Goal: Task Accomplishment & Management: Manage account settings

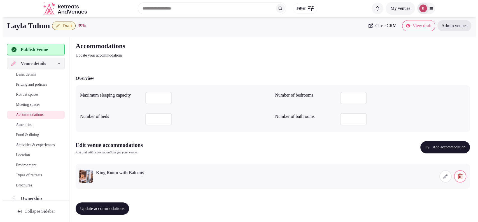
scroll to position [4, 0]
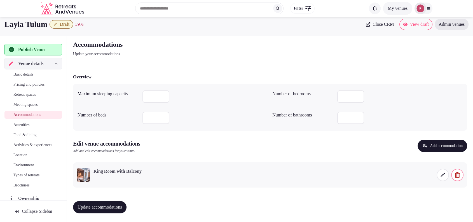
click at [441, 176] on icon at bounding box center [443, 175] width 6 height 6
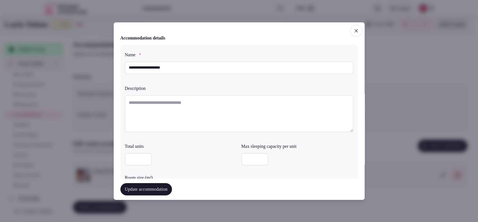
click at [159, 103] on textarea at bounding box center [239, 113] width 228 height 37
paste textarea "**********"
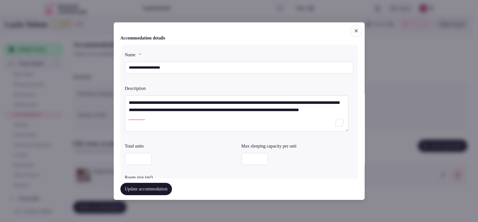
click at [131, 102] on textarea "**********" at bounding box center [237, 113] width 224 height 37
type textarea "**********"
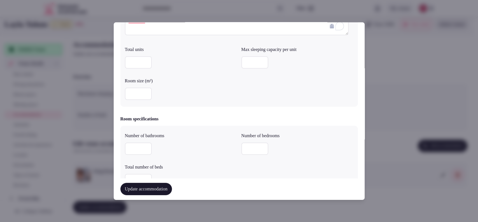
scroll to position [98, 0]
click at [128, 91] on input "number" at bounding box center [138, 92] width 27 height 12
type input "**"
click at [134, 145] on input "number" at bounding box center [138, 147] width 27 height 12
click at [241, 144] on input "number" at bounding box center [254, 147] width 27 height 12
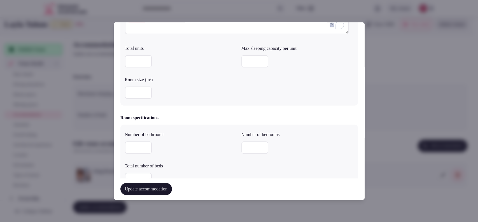
type input "*"
click at [141, 150] on input "number" at bounding box center [138, 147] width 27 height 12
click at [129, 143] on input "number" at bounding box center [138, 147] width 27 height 12
type input "*"
click at [130, 64] on input "number" at bounding box center [138, 61] width 27 height 12
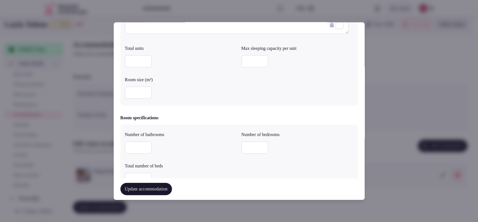
click at [140, 147] on input "number" at bounding box center [138, 147] width 27 height 12
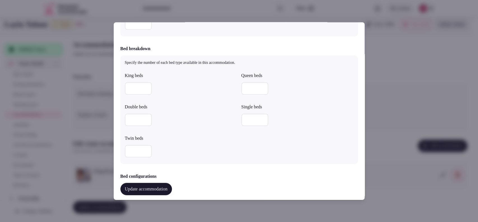
type input "*"
click at [137, 27] on input "number" at bounding box center [138, 23] width 27 height 12
type input "*"
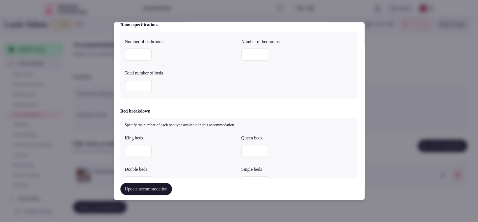
scroll to position [204, 0]
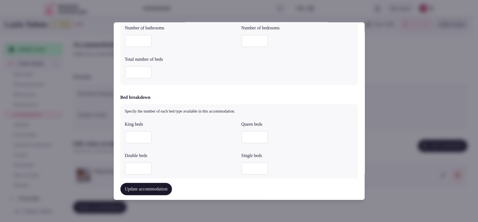
click at [129, 138] on input "number" at bounding box center [138, 137] width 27 height 12
type input "*"
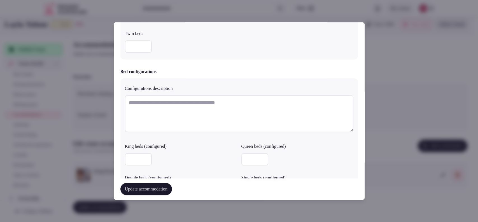
scroll to position [513, 0]
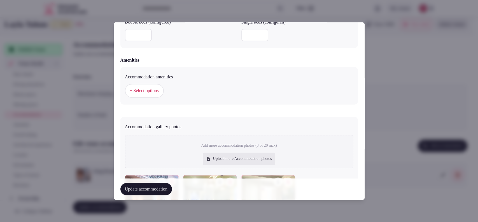
click at [143, 88] on span "+ Select options" at bounding box center [144, 91] width 29 height 6
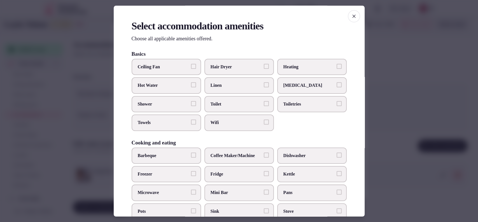
click at [219, 103] on span "Toilet" at bounding box center [235, 104] width 51 height 6
click at [264, 103] on button "Toilet" at bounding box center [266, 103] width 5 height 5
click at [218, 126] on label "Wifi" at bounding box center [238, 123] width 69 height 16
click at [264, 125] on button "Wifi" at bounding box center [266, 122] width 5 height 5
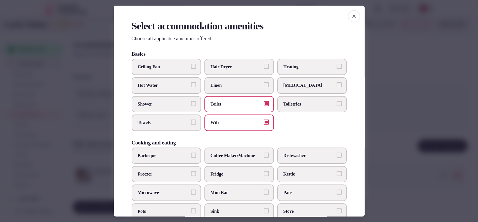
click at [237, 126] on label "Wifi" at bounding box center [238, 123] width 69 height 16
click at [264, 125] on button "Wifi" at bounding box center [266, 122] width 5 height 5
click at [184, 126] on label "Towels" at bounding box center [166, 123] width 69 height 16
click at [191, 125] on button "Towels" at bounding box center [193, 122] width 5 height 5
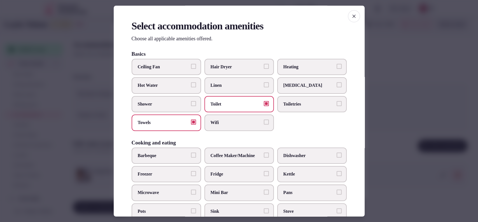
click at [150, 100] on label "Shower" at bounding box center [166, 104] width 69 height 16
click at [191, 101] on button "Shower" at bounding box center [193, 103] width 5 height 5
click at [231, 121] on span "Wifi" at bounding box center [235, 123] width 51 height 6
click at [264, 121] on button "Wifi" at bounding box center [266, 122] width 5 height 5
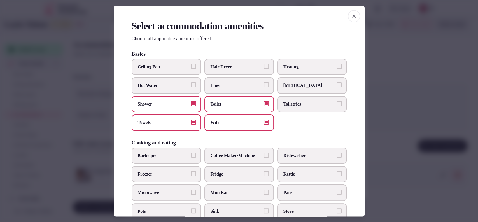
scroll to position [31, 0]
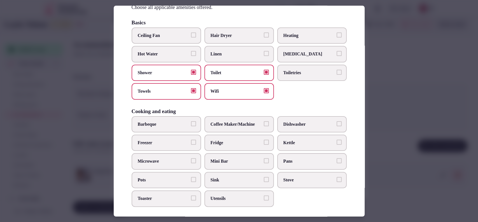
click at [319, 73] on span "Toiletries" at bounding box center [308, 73] width 51 height 6
click at [336, 73] on button "Toiletries" at bounding box center [338, 72] width 5 height 5
click at [215, 127] on span "Coffee Maker/Machine" at bounding box center [235, 124] width 51 height 6
click at [264, 126] on button "Coffee Maker/Machine" at bounding box center [266, 123] width 5 height 5
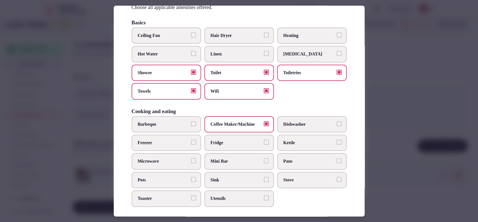
click at [220, 142] on span "Fridge" at bounding box center [235, 143] width 51 height 6
click at [264, 142] on button "Fridge" at bounding box center [266, 142] width 5 height 5
click at [215, 160] on span "Mini Bar" at bounding box center [235, 161] width 51 height 6
click at [264, 160] on button "Mini Bar" at bounding box center [266, 160] width 5 height 5
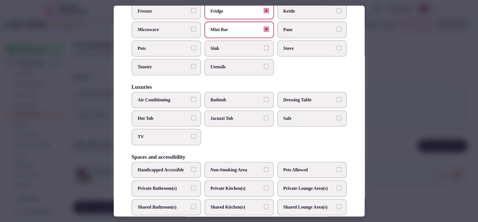
scroll to position [176, 0]
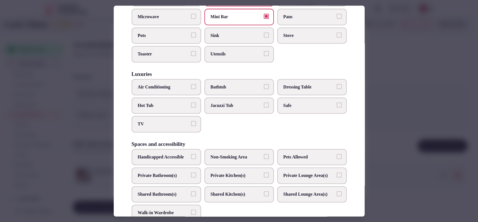
click at [175, 85] on span "Air Conditioning" at bounding box center [163, 87] width 51 height 6
click at [191, 85] on button "Air Conditioning" at bounding box center [193, 86] width 5 height 5
click at [300, 102] on span "Safe" at bounding box center [308, 105] width 51 height 6
click at [336, 102] on button "Safe" at bounding box center [338, 104] width 5 height 5
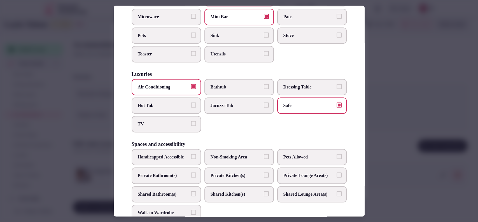
click at [183, 121] on span "TV" at bounding box center [163, 124] width 51 height 6
click at [191, 121] on button "TV" at bounding box center [193, 123] width 5 height 5
click at [179, 184] on label "Private Bathroom(s)" at bounding box center [166, 175] width 69 height 16
click at [191, 177] on button "Private Bathroom(s)" at bounding box center [193, 174] width 5 height 5
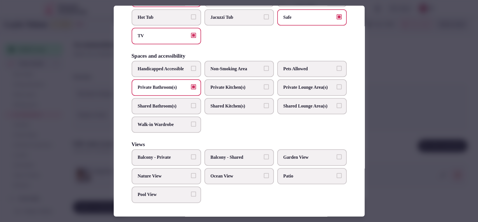
scroll to position [280, 0]
click at [184, 155] on span "Balcony - Private" at bounding box center [163, 157] width 51 height 6
click at [191, 155] on button "Balcony - Private" at bounding box center [193, 156] width 5 height 5
click at [167, 191] on label "Pool View" at bounding box center [166, 194] width 69 height 16
click at [191, 191] on button "Pool View" at bounding box center [193, 193] width 5 height 5
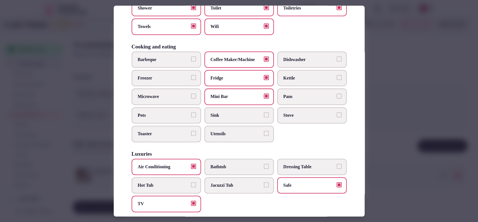
scroll to position [0, 0]
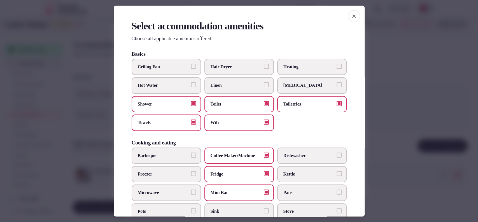
click at [240, 87] on span "Linen" at bounding box center [235, 86] width 51 height 6
click at [264, 87] on button "Linen" at bounding box center [266, 85] width 5 height 5
click at [196, 90] on label "Hot Water" at bounding box center [166, 86] width 69 height 16
click at [196, 88] on button "Hot Water" at bounding box center [193, 85] width 5 height 5
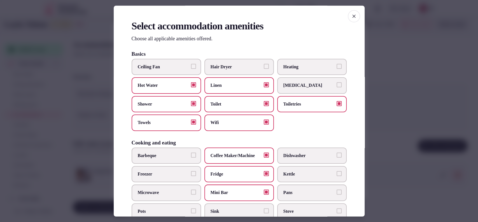
scroll to position [184, 0]
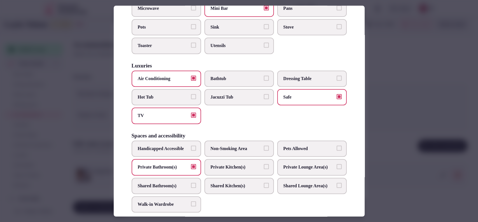
click at [410, 128] on div at bounding box center [239, 111] width 478 height 222
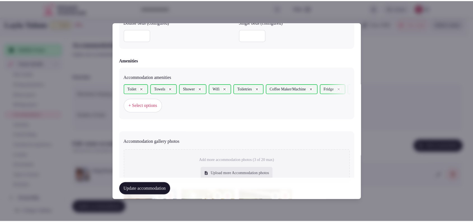
scroll to position [594, 0]
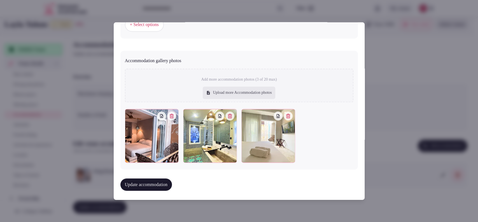
click at [152, 184] on button "Update accommodation" at bounding box center [145, 185] width 51 height 12
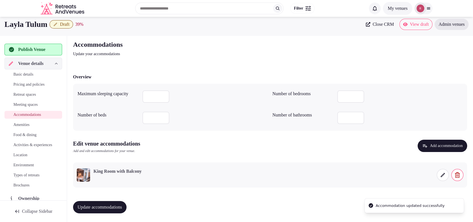
click at [100, 208] on span "Update accommodations" at bounding box center [100, 207] width 44 height 6
click at [23, 121] on link "Amenities" at bounding box center [33, 125] width 58 height 8
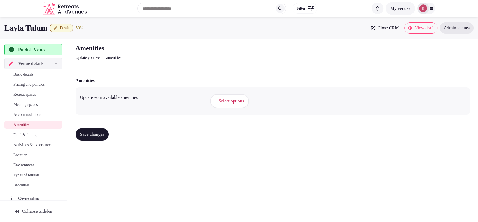
click at [227, 105] on button "+ Select options" at bounding box center [229, 101] width 39 height 14
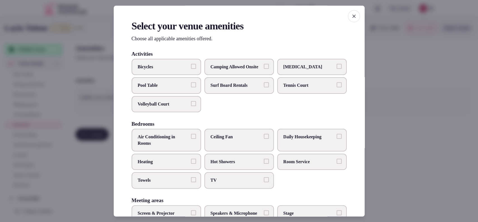
click at [310, 151] on label "Daily Housekeeping" at bounding box center [311, 140] width 69 height 23
click at [336, 139] on button "Daily Housekeeping" at bounding box center [338, 136] width 5 height 5
click at [233, 165] on span "Hot Showers" at bounding box center [235, 162] width 51 height 6
click at [264, 164] on button "Hot Showers" at bounding box center [266, 161] width 5 height 5
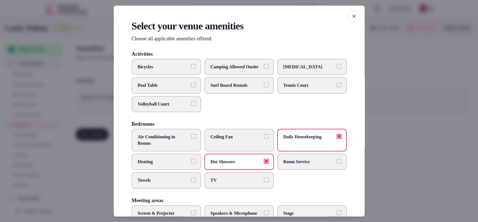
click at [173, 184] on span "Towels" at bounding box center [163, 180] width 51 height 6
click at [191, 182] on button "Towels" at bounding box center [193, 179] width 5 height 5
click at [216, 184] on span "TV" at bounding box center [235, 180] width 51 height 6
click at [264, 182] on button "TV" at bounding box center [266, 179] width 5 height 5
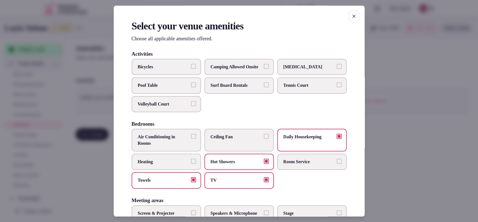
click at [176, 140] on span "Air Conditioning in Rooms" at bounding box center [163, 140] width 51 height 13
click at [191, 139] on button "Air Conditioning in Rooms" at bounding box center [193, 136] width 5 height 5
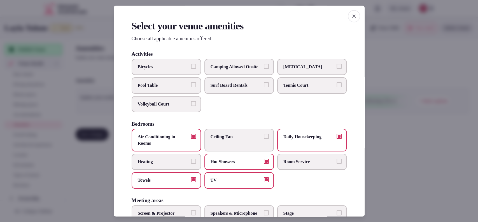
scroll to position [184, 0]
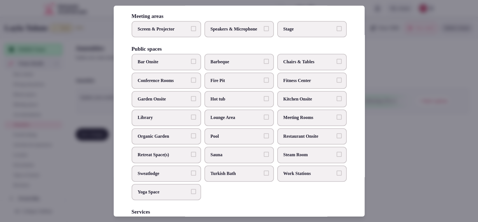
click at [188, 70] on label "Bar Onsite" at bounding box center [166, 62] width 69 height 16
click at [191, 64] on button "Bar Onsite" at bounding box center [193, 61] width 5 height 5
click at [283, 139] on span "Restaurant Onsite" at bounding box center [308, 136] width 51 height 6
click at [336, 138] on button "Restaurant Onsite" at bounding box center [338, 135] width 5 height 5
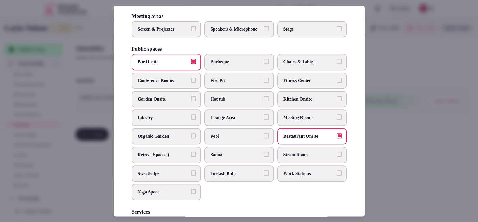
click at [259, 144] on label "Pool" at bounding box center [238, 136] width 69 height 16
click at [264, 138] on button "Pool" at bounding box center [266, 135] width 5 height 5
click at [298, 65] on span "Chairs & Tables" at bounding box center [308, 62] width 51 height 6
click at [336, 64] on button "Chairs & Tables" at bounding box center [338, 61] width 5 height 5
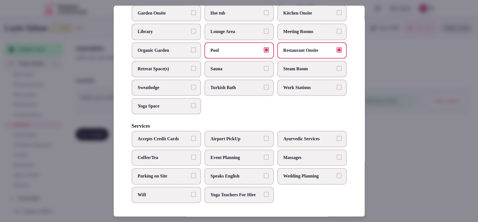
scroll to position [287, 0]
click at [177, 103] on span "Yoga Space" at bounding box center [163, 106] width 51 height 6
click at [191, 103] on button "Yoga Space" at bounding box center [193, 105] width 5 height 5
click at [249, 136] on span "Airport PickUp" at bounding box center [235, 139] width 51 height 6
click at [264, 136] on button "Airport PickUp" at bounding box center [266, 138] width 5 height 5
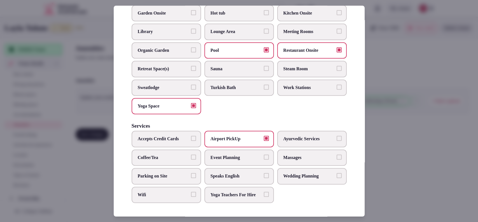
click at [171, 154] on span "Coffee/Tea" at bounding box center [163, 157] width 51 height 6
click at [191, 154] on button "Coffee/Tea" at bounding box center [193, 156] width 5 height 5
click at [151, 192] on span "Wifi" at bounding box center [163, 195] width 51 height 6
click at [191, 192] on button "Wifi" at bounding box center [193, 194] width 5 height 5
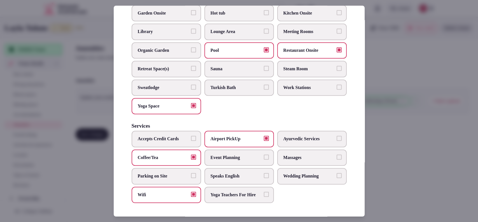
click at [243, 168] on label "Speaks English" at bounding box center [238, 176] width 69 height 16
click at [264, 173] on button "Speaks English" at bounding box center [266, 175] width 5 height 5
click at [283, 154] on span "Massages" at bounding box center [308, 157] width 51 height 6
click at [336, 154] on button "Massages" at bounding box center [338, 156] width 5 height 5
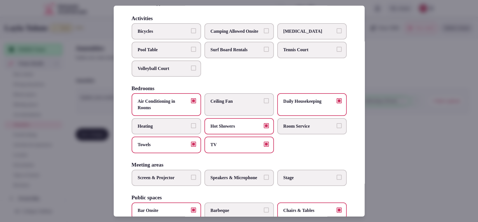
scroll to position [34, 0]
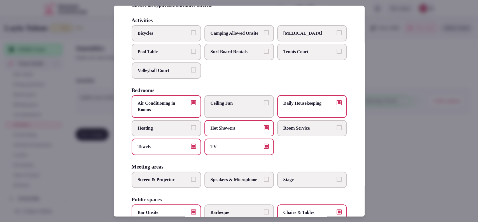
click at [175, 35] on span "Bicycles" at bounding box center [163, 33] width 51 height 6
click at [191, 35] on button "Bicycles" at bounding box center [193, 32] width 5 height 5
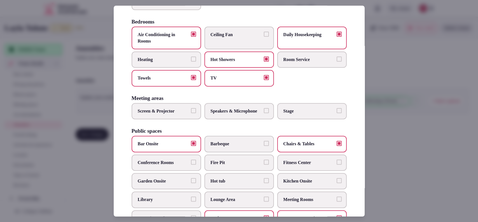
scroll to position [287, 0]
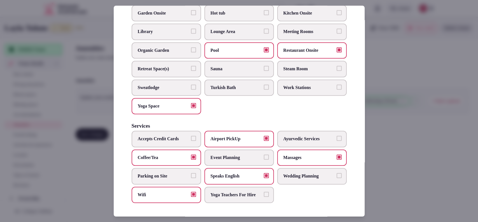
click at [162, 175] on label "Parking on Site" at bounding box center [166, 176] width 69 height 16
click at [191, 175] on button "Parking on Site" at bounding box center [193, 175] width 5 height 5
click at [162, 175] on label "Parking on Site" at bounding box center [166, 176] width 69 height 16
click at [191, 175] on button "Parking on Site" at bounding box center [193, 175] width 5 height 5
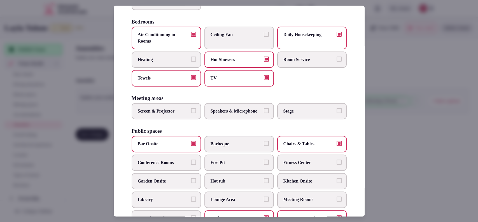
scroll to position [0, 0]
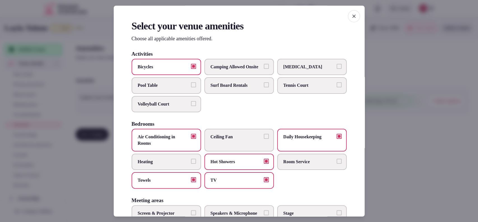
click at [416, 167] on div at bounding box center [239, 111] width 478 height 222
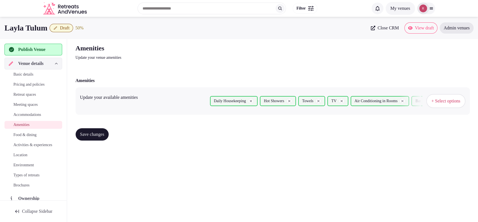
click at [90, 130] on button "Save changes" at bounding box center [92, 134] width 33 height 12
click at [33, 134] on span "Food & dining" at bounding box center [24, 135] width 23 height 6
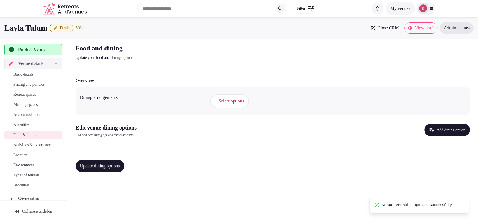
click at [221, 96] on button "+ Select options" at bounding box center [229, 101] width 39 height 14
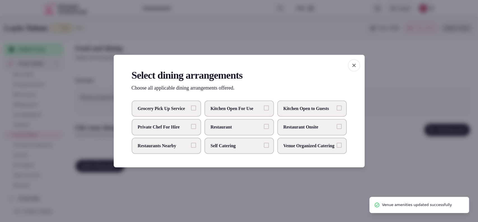
click at [301, 128] on span "Restaurant Onsite" at bounding box center [308, 127] width 51 height 6
click at [336, 128] on button "Restaurant Onsite" at bounding box center [338, 126] width 5 height 5
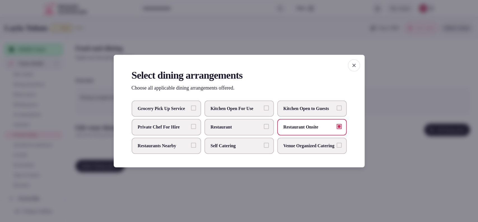
click at [253, 192] on div at bounding box center [239, 111] width 478 height 222
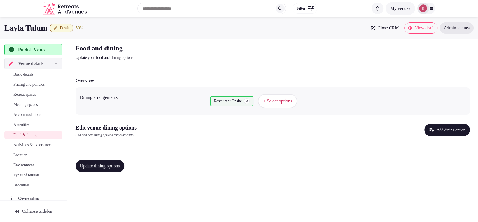
click at [439, 134] on button "Add dining option" at bounding box center [447, 130] width 46 height 12
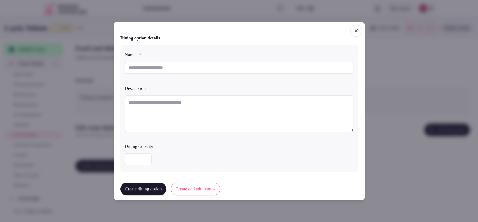
click at [239, 64] on input "text" at bounding box center [239, 67] width 228 height 12
click at [168, 61] on div at bounding box center [239, 68] width 228 height 19
click at [165, 71] on input "text" at bounding box center [239, 67] width 228 height 12
paste input "**********"
type input "**********"
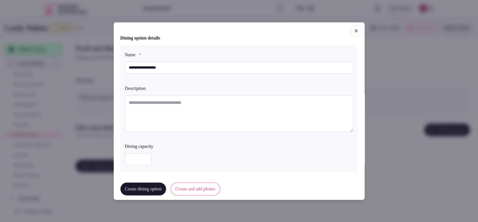
click at [153, 109] on textarea at bounding box center [239, 113] width 228 height 37
click at [200, 121] on textarea "To enrich screen reader interactions, please activate Accessibility in Grammarl…" at bounding box center [239, 113] width 228 height 37
paste textarea "**********"
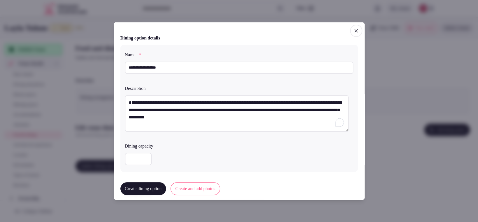
click at [133, 101] on textarea "**********" at bounding box center [237, 113] width 224 height 37
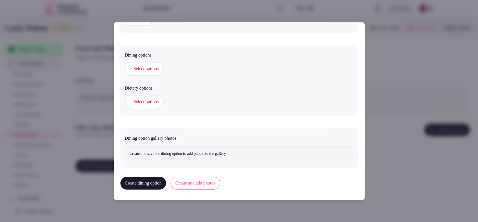
type textarea "**********"
click at [161, 75] on button "+ Select options" at bounding box center [144, 69] width 39 height 14
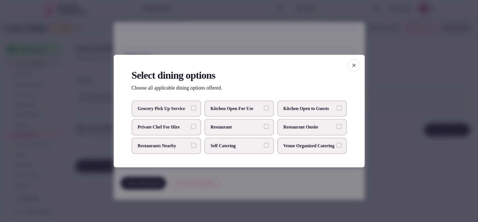
click at [289, 127] on span "Restaurant Onsite" at bounding box center [308, 127] width 51 height 6
click at [336, 127] on button "Restaurant Onsite" at bounding box center [338, 126] width 5 height 5
click at [386, 79] on div at bounding box center [239, 111] width 478 height 222
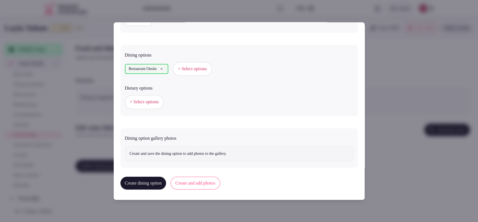
click at [155, 108] on button "+ Select options" at bounding box center [144, 102] width 39 height 14
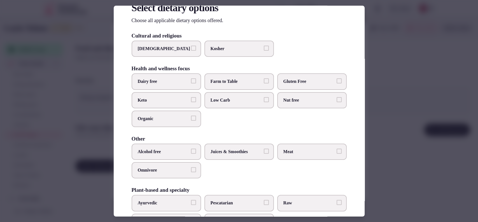
scroll to position [0, 0]
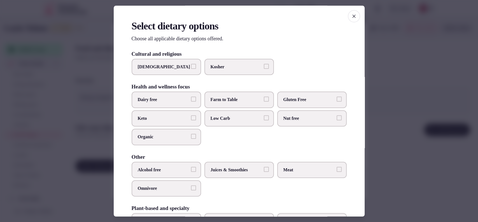
click at [397, 127] on div at bounding box center [239, 111] width 478 height 222
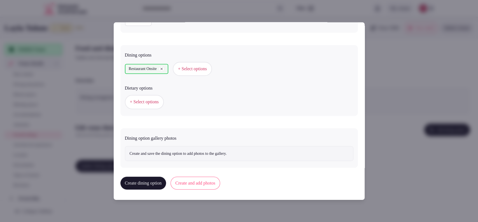
click at [206, 179] on button "Create and add photos" at bounding box center [195, 183] width 50 height 13
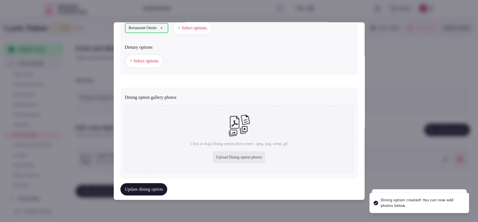
scroll to position [191, 0]
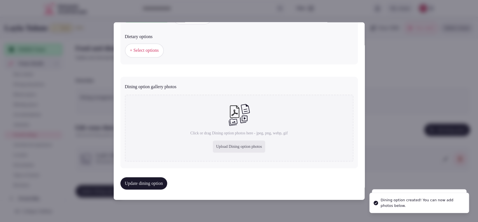
click at [226, 151] on div "Upload Dining option photos" at bounding box center [239, 146] width 53 height 12
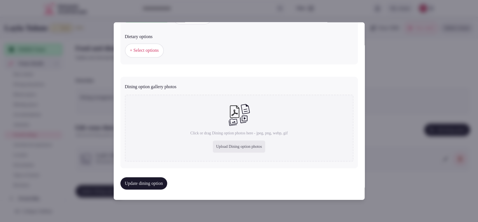
type input "**********"
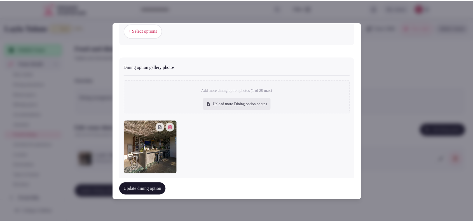
scroll to position [222, 0]
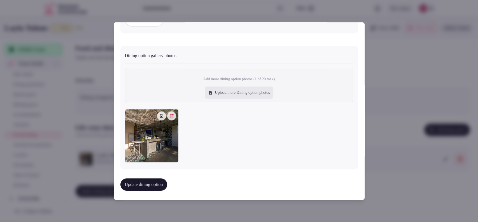
click at [261, 93] on div "Upload more Dining option photos" at bounding box center [239, 92] width 68 height 12
type input "**********"
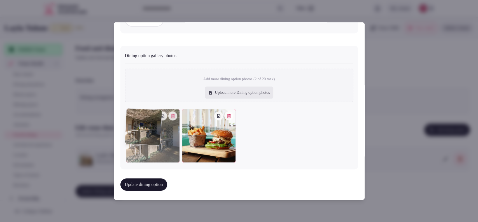
drag, startPoint x: 204, startPoint y: 156, endPoint x: 137, endPoint y: 189, distance: 74.7
click at [147, 166] on div "Dining option gallery photos Add more dining option photos (2 of 20 max) Upload…" at bounding box center [238, 108] width 237 height 124
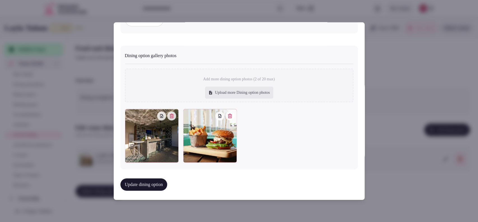
click at [139, 188] on button "Update dining option" at bounding box center [143, 184] width 47 height 12
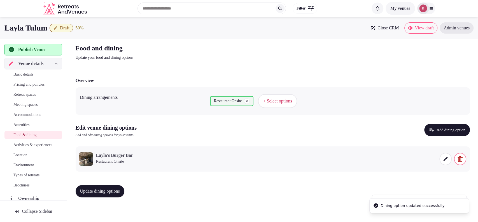
click at [122, 201] on div "Update dining options" at bounding box center [273, 191] width 394 height 21
click at [124, 195] on button "Update dining options" at bounding box center [100, 191] width 49 height 12
click at [30, 146] on span "Activities & experiences" at bounding box center [32, 145] width 39 height 6
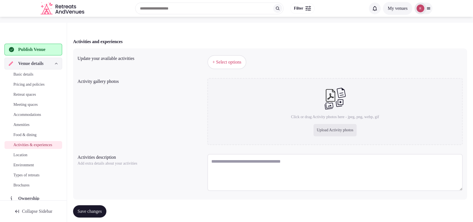
scroll to position [51, 0]
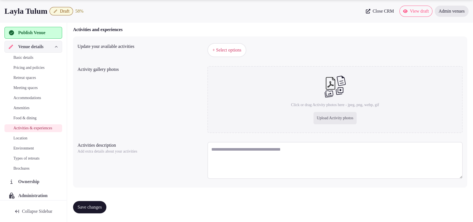
click at [17, 107] on span "Amenities" at bounding box center [21, 108] width 16 height 6
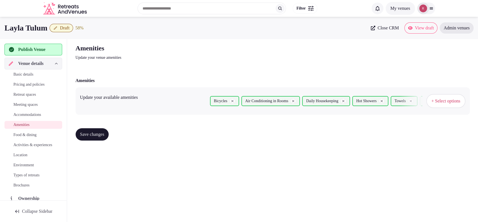
click at [455, 105] on button "+ Select options" at bounding box center [445, 101] width 39 height 14
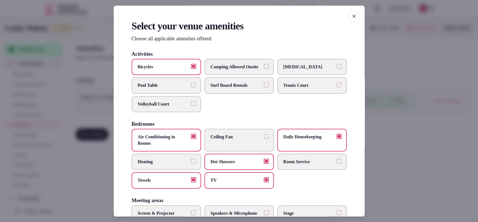
scroll to position [287, 0]
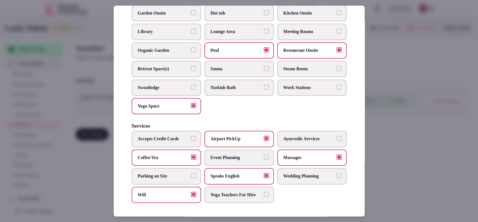
click at [312, 173] on span "Wedding Planning" at bounding box center [308, 176] width 51 height 6
click at [336, 173] on button "Wedding Planning" at bounding box center [338, 175] width 5 height 5
click at [396, 165] on div at bounding box center [239, 111] width 478 height 222
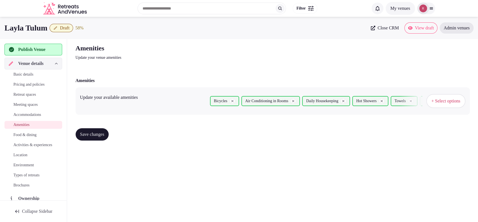
click at [109, 138] on button "Save changes" at bounding box center [92, 134] width 33 height 12
click at [29, 135] on span "Food & dining" at bounding box center [24, 135] width 23 height 6
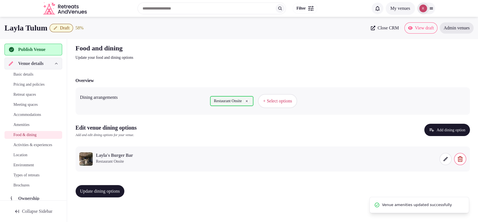
click at [20, 157] on link "Location" at bounding box center [33, 155] width 58 height 8
click at [26, 147] on span "Activities & experiences" at bounding box center [32, 145] width 39 height 6
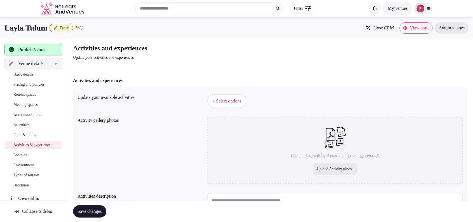
click at [236, 102] on span "+ Select options" at bounding box center [226, 101] width 29 height 6
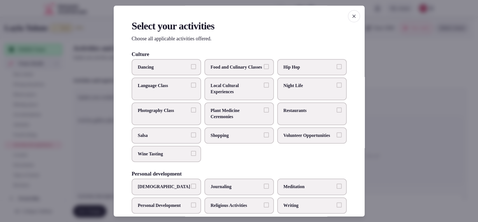
click at [222, 93] on span "Local Cultural Experiences" at bounding box center [235, 89] width 51 height 13
click at [264, 88] on button "Local Cultural Experiences" at bounding box center [266, 85] width 5 height 5
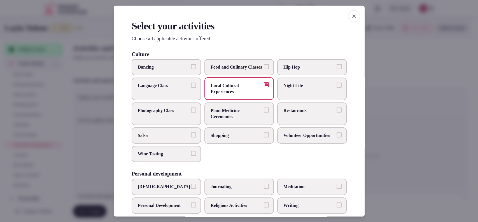
click at [288, 121] on label "Restaurants" at bounding box center [311, 113] width 69 height 23
click at [336, 113] on button "Restaurants" at bounding box center [338, 109] width 5 height 5
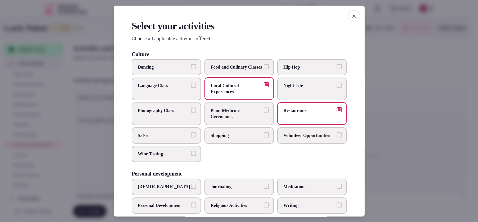
click at [299, 95] on label "Night Life" at bounding box center [311, 89] width 69 height 23
click at [336, 88] on button "Night Life" at bounding box center [338, 85] width 5 height 5
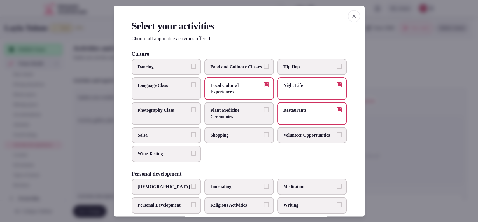
click at [234, 138] on span "Shopping" at bounding box center [235, 135] width 51 height 6
click at [264, 137] on button "Shopping" at bounding box center [266, 134] width 5 height 5
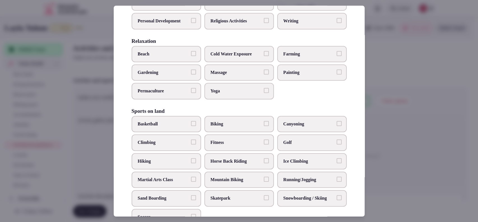
click at [231, 94] on span "Yoga" at bounding box center [235, 91] width 51 height 6
click at [264, 93] on button "Yoga" at bounding box center [266, 90] width 5 height 5
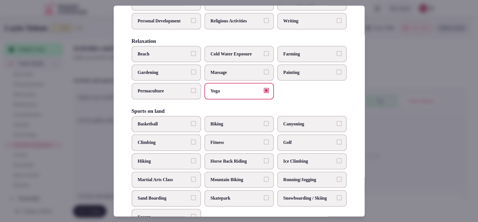
click at [238, 81] on label "Massage" at bounding box center [238, 72] width 69 height 16
click at [264, 74] on button "Massage" at bounding box center [266, 71] width 5 height 5
click at [171, 57] on span "Beach" at bounding box center [163, 54] width 51 height 6
click at [191, 56] on button "Beach" at bounding box center [193, 53] width 5 height 5
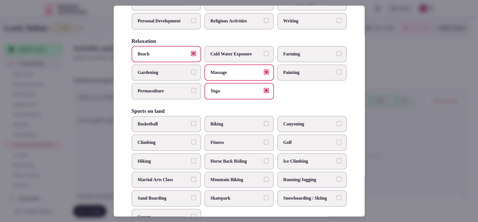
scroll to position [369, 0]
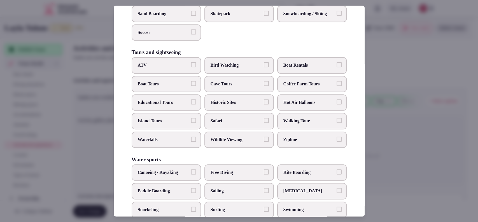
click at [297, 129] on label "Walking Tour" at bounding box center [311, 121] width 69 height 16
click at [336, 123] on button "Walking Tour" at bounding box center [338, 120] width 5 height 5
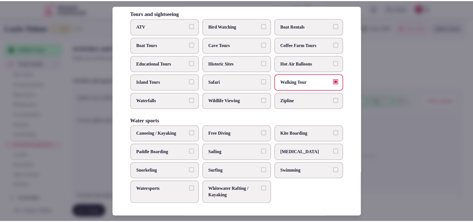
scroll to position [418, 0]
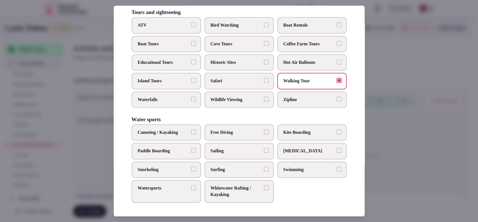
click at [299, 174] on label "Swimming" at bounding box center [311, 169] width 69 height 16
click at [336, 172] on button "Swimming" at bounding box center [338, 169] width 5 height 5
click at [179, 189] on span "Watersports" at bounding box center [163, 188] width 51 height 6
click at [191, 189] on button "Watersports" at bounding box center [193, 187] width 5 height 5
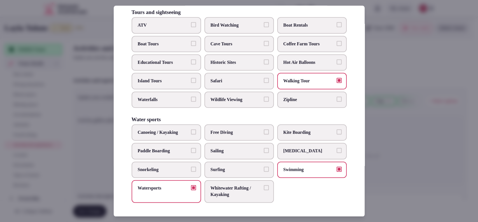
click at [175, 170] on span "Snorkeling" at bounding box center [163, 170] width 51 height 6
click at [191, 170] on button "Snorkeling" at bounding box center [193, 169] width 5 height 5
click at [387, 161] on div at bounding box center [239, 111] width 478 height 222
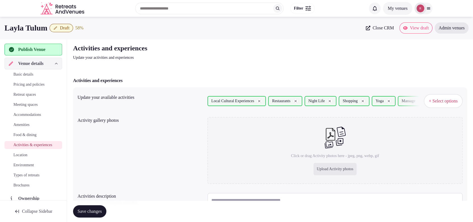
click at [320, 166] on div "Upload Activity photos" at bounding box center [334, 169] width 43 height 12
type input "**********"
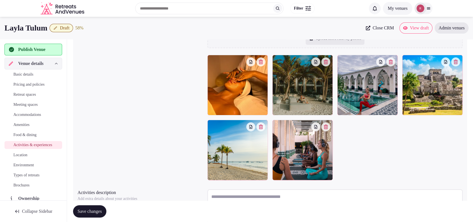
scroll to position [105, 0]
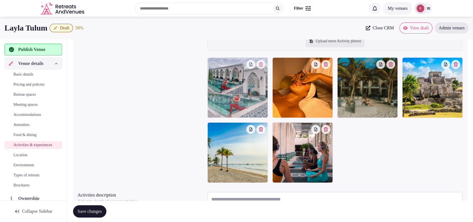
drag, startPoint x: 378, startPoint y: 95, endPoint x: 247, endPoint y: 112, distance: 132.6
click at [247, 112] on body "Search Popular Destinations Toscana, Italy Riviera Maya, Mexico Indonesia, Bali…" at bounding box center [236, 83] width 473 height 377
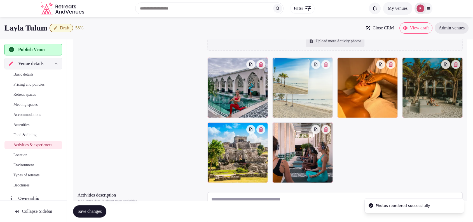
drag, startPoint x: 234, startPoint y: 153, endPoint x: 313, endPoint y: 95, distance: 98.7
click at [313, 95] on body "Search Popular Destinations Toscana, Italy Riviera Maya, Mexico Indonesia, Bali…" at bounding box center [236, 83] width 473 height 377
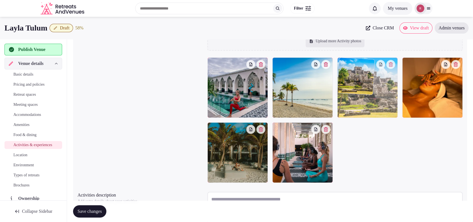
drag, startPoint x: 263, startPoint y: 169, endPoint x: 382, endPoint y: 121, distance: 128.4
click at [382, 121] on body "Search Popular Destinations Toscana, Italy Riviera Maya, Mexico Indonesia, Bali…" at bounding box center [236, 83] width 473 height 377
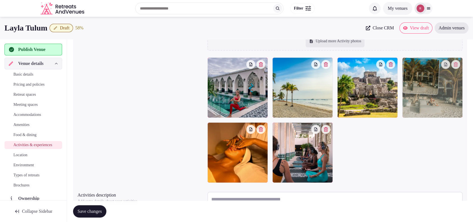
drag, startPoint x: 229, startPoint y: 163, endPoint x: 453, endPoint y: 120, distance: 228.3
click at [453, 120] on body "Search Popular Destinations Toscana, Italy Riviera Maya, Mexico Indonesia, Bali…" at bounding box center [236, 83] width 473 height 377
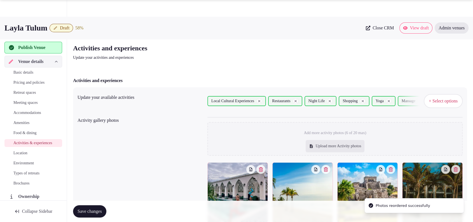
scroll to position [154, 0]
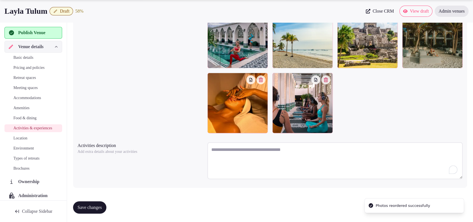
click at [246, 161] on textarea "To enrich screen reader interactions, please activate Accessibility in Grammarl…" at bounding box center [334, 160] width 255 height 37
paste textarea "**********"
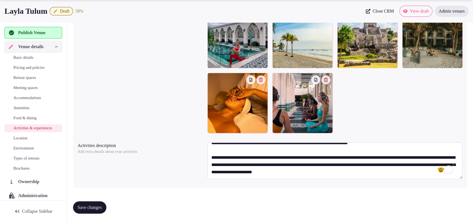
scroll to position [22, 0]
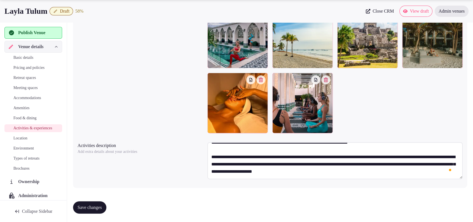
type textarea "**********"
click at [90, 203] on button "Save changes" at bounding box center [89, 207] width 33 height 12
click at [15, 141] on span "Location" at bounding box center [20, 138] width 14 height 6
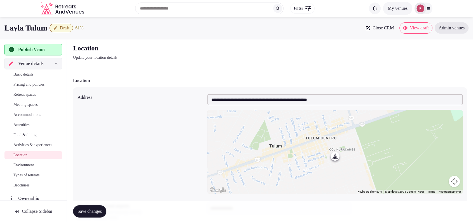
click at [33, 77] on span "Basic details" at bounding box center [23, 75] width 20 height 6
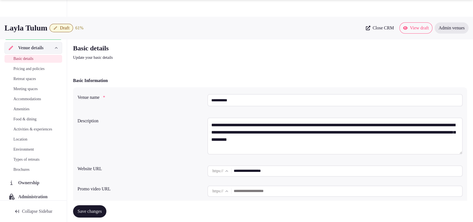
scroll to position [194, 0]
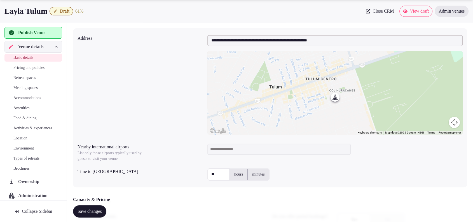
click at [256, 147] on input at bounding box center [278, 149] width 143 height 11
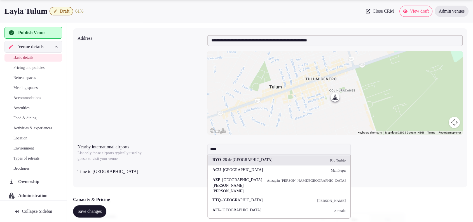
type input "*****"
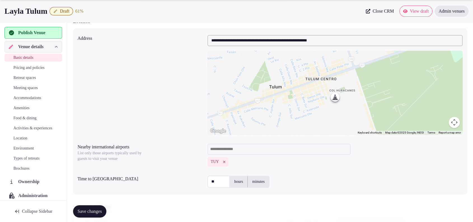
click at [241, 147] on input at bounding box center [278, 149] width 143 height 11
type input "*"
click at [226, 160] on icon "Remove TUY" at bounding box center [224, 162] width 4 height 4
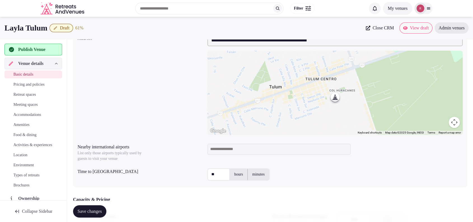
click at [222, 147] on input at bounding box center [278, 149] width 143 height 11
type input "*"
click at [99, 208] on span "Save changes" at bounding box center [90, 211] width 24 height 6
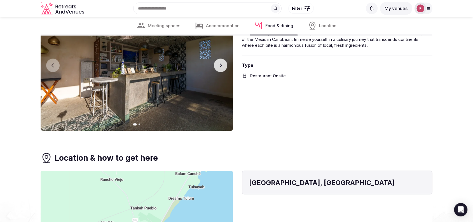
scroll to position [909, 0]
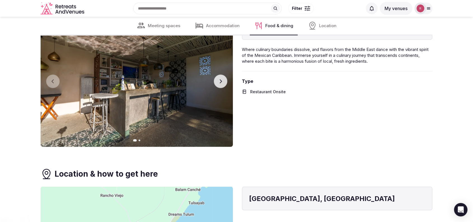
click at [222, 83] on icon "button" at bounding box center [220, 81] width 4 height 4
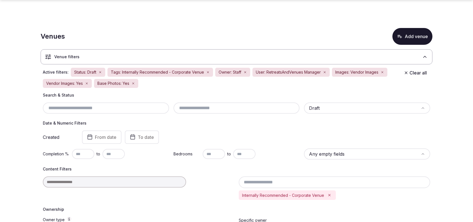
scroll to position [262, 0]
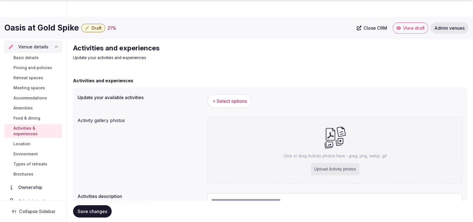
scroll to position [51, 0]
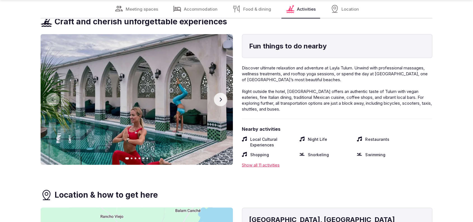
scroll to position [1074, 0]
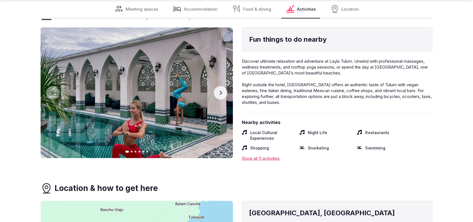
click at [227, 89] on img at bounding box center [137, 92] width 192 height 131
click at [224, 94] on button "Next slide" at bounding box center [220, 92] width 13 height 13
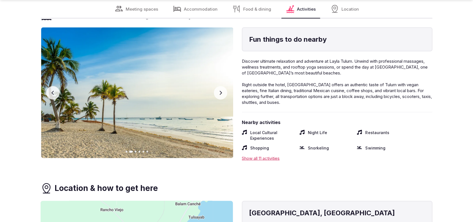
click at [224, 94] on button "Next slide" at bounding box center [220, 92] width 13 height 13
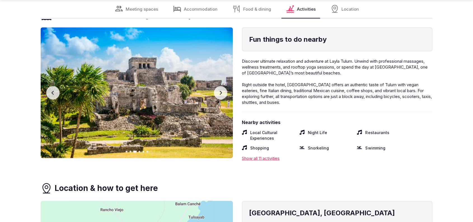
click at [217, 92] on button "Next slide" at bounding box center [220, 92] width 13 height 13
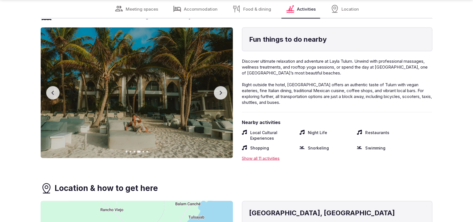
click at [216, 92] on button "Next slide" at bounding box center [220, 92] width 13 height 13
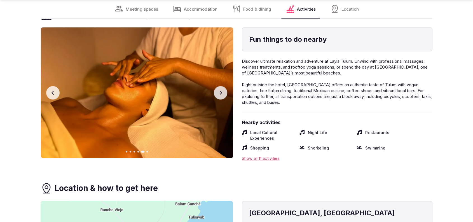
click at [216, 92] on button "Next slide" at bounding box center [220, 92] width 13 height 13
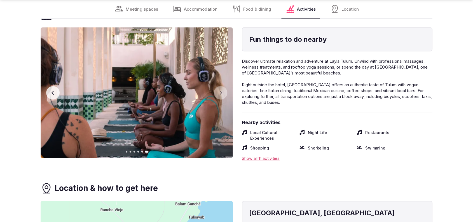
click at [53, 89] on button "Previous slide" at bounding box center [52, 92] width 13 height 13
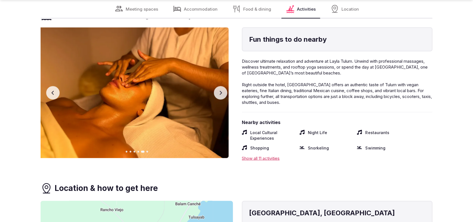
click at [53, 89] on button "Previous slide" at bounding box center [52, 92] width 13 height 13
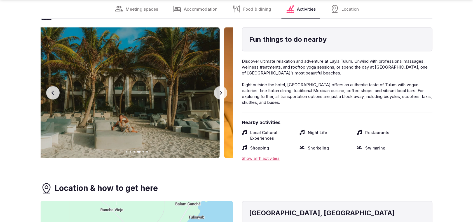
click at [53, 89] on button "Previous slide" at bounding box center [52, 92] width 13 height 13
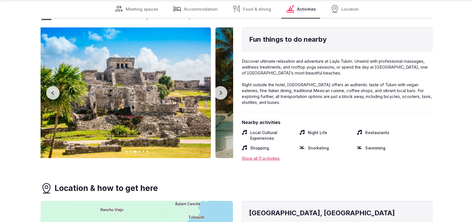
click at [53, 89] on button "Previous slide" at bounding box center [52, 92] width 13 height 13
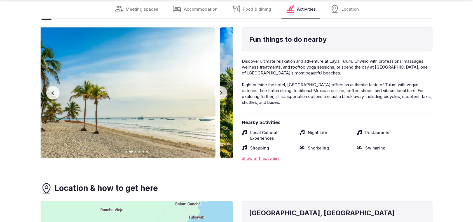
click at [53, 89] on button "Previous slide" at bounding box center [52, 92] width 13 height 13
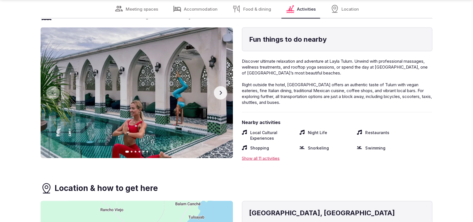
click at [259, 161] on div "Show all 11 activities" at bounding box center [337, 158] width 191 height 6
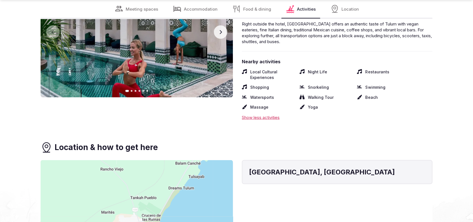
scroll to position [1170, 0]
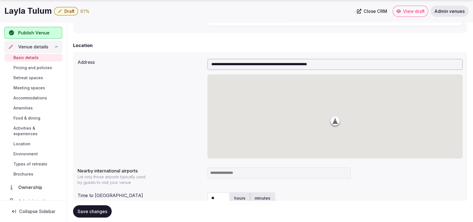
scroll to position [194, 0]
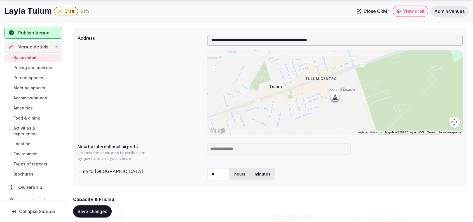
click at [233, 151] on input at bounding box center [278, 148] width 143 height 11
type input "*"
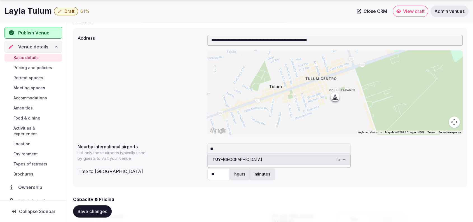
type input "*"
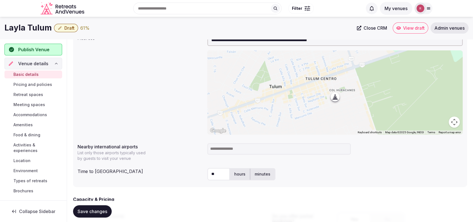
scroll to position [0, 0]
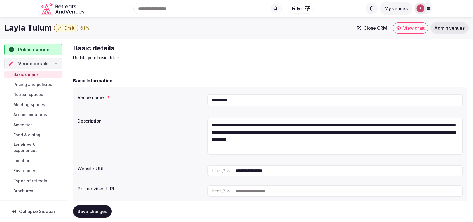
click at [20, 160] on span "Location" at bounding box center [21, 161] width 17 height 6
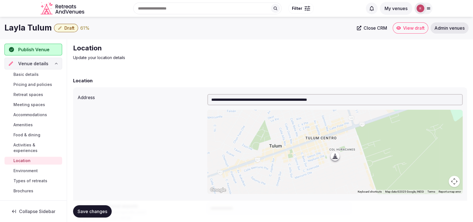
scroll to position [110, 0]
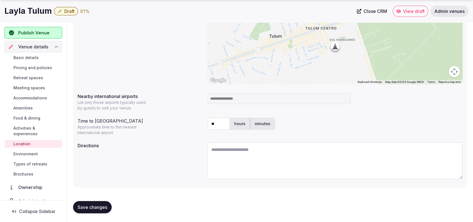
click at [275, 148] on textarea at bounding box center [334, 160] width 255 height 37
click at [37, 54] on link "Basic details" at bounding box center [33, 58] width 58 height 8
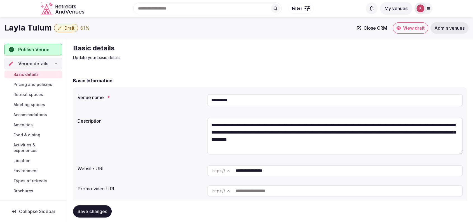
click at [175, 93] on div "Venue name *" at bounding box center [140, 96] width 125 height 8
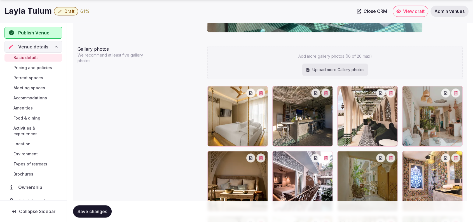
scroll to position [743, 0]
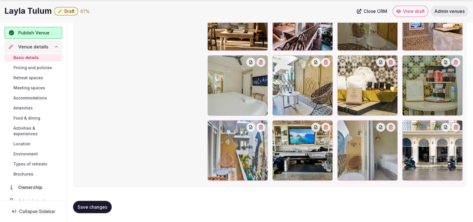
click at [27, 154] on span "Environment" at bounding box center [25, 154] width 24 height 6
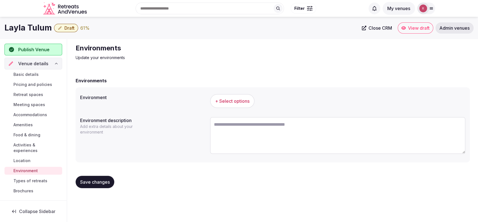
click at [221, 98] on span "+ Select options" at bounding box center [232, 101] width 34 height 6
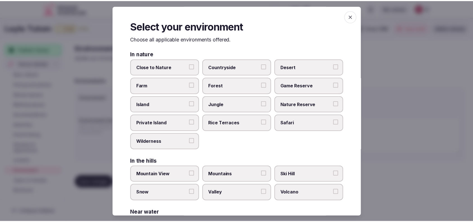
scroll to position [118, 0]
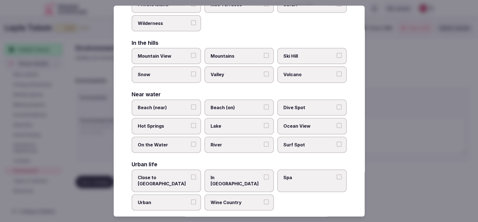
click at [181, 174] on span "Close to City Center" at bounding box center [163, 180] width 51 height 13
click at [191, 174] on button "Close to City Center" at bounding box center [193, 176] width 5 height 5
click at [404, 107] on div at bounding box center [239, 111] width 478 height 222
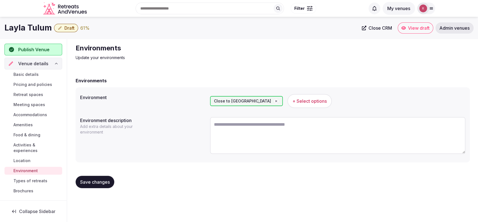
click at [95, 182] on span "Save changes" at bounding box center [95, 182] width 30 height 6
click at [15, 158] on span "Location" at bounding box center [21, 161] width 17 height 6
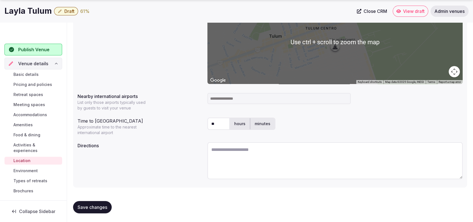
scroll to position [110, 0]
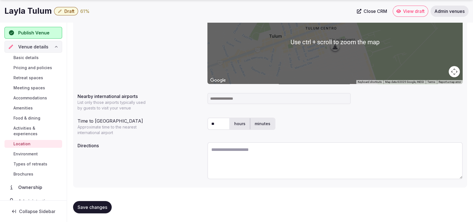
click at [236, 144] on textarea at bounding box center [334, 160] width 255 height 37
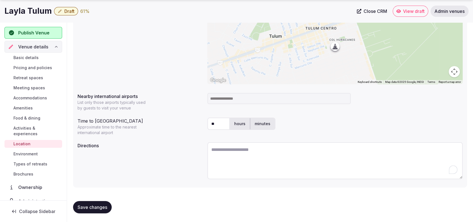
paste textarea "**********"
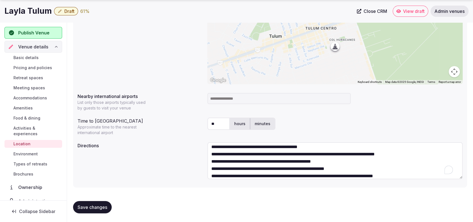
scroll to position [0, 0]
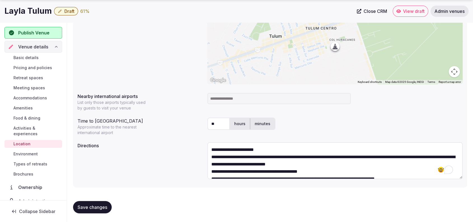
drag, startPoint x: 348, startPoint y: 163, endPoint x: 212, endPoint y: 158, distance: 136.1
click at [212, 158] on textarea "**********" at bounding box center [334, 160] width 255 height 37
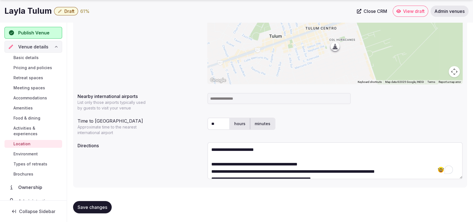
drag, startPoint x: 267, startPoint y: 152, endPoint x: 202, endPoint y: 148, distance: 65.6
click at [202, 148] on div "**********" at bounding box center [270, 161] width 385 height 43
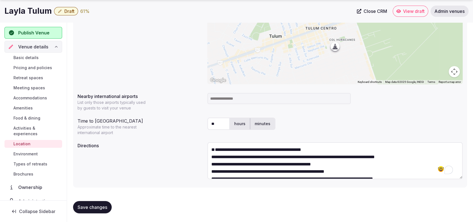
click at [211, 166] on textarea "**********" at bounding box center [334, 160] width 255 height 37
click at [331, 149] on textarea "**********" at bounding box center [334, 160] width 255 height 37
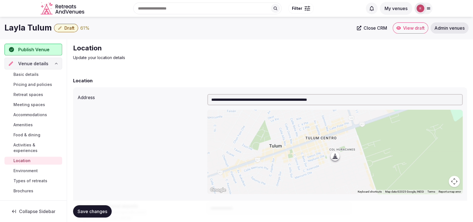
scroll to position [110, 0]
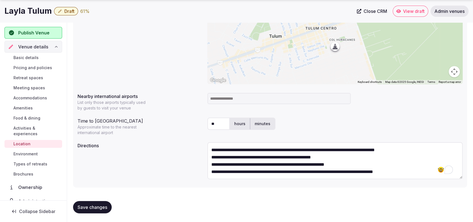
type textarea "**********"
click at [95, 203] on button "Save changes" at bounding box center [92, 207] width 39 height 12
click at [22, 161] on span "Types of retreats" at bounding box center [30, 164] width 34 height 6
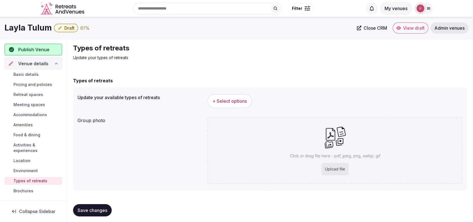
click at [240, 101] on span "+ Select options" at bounding box center [229, 101] width 34 height 6
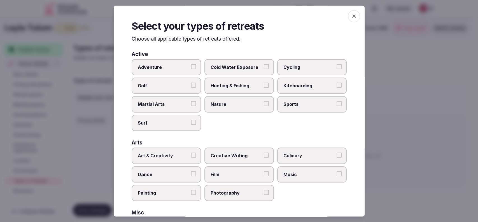
scroll to position [184, 0]
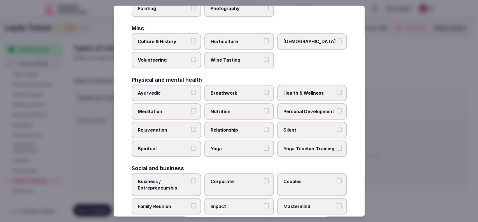
click at [236, 147] on span "Yoga" at bounding box center [235, 149] width 51 height 6
click at [264, 147] on button "Yoga" at bounding box center [266, 148] width 5 height 5
click at [308, 93] on span "Health & Wellness" at bounding box center [308, 93] width 51 height 6
click at [336, 93] on button "Health & Wellness" at bounding box center [338, 92] width 5 height 5
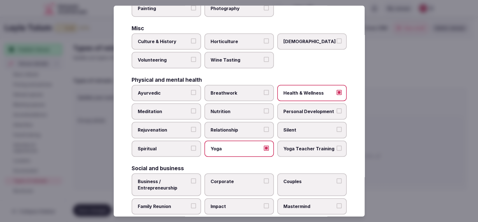
scroll to position [212, 0]
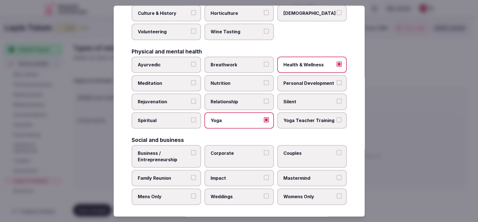
click at [299, 158] on label "Couples" at bounding box center [311, 156] width 69 height 23
click at [336, 155] on button "Couples" at bounding box center [338, 152] width 5 height 5
click at [235, 194] on span "Weddings" at bounding box center [235, 197] width 51 height 6
click at [264, 194] on button "Weddings" at bounding box center [266, 196] width 5 height 5
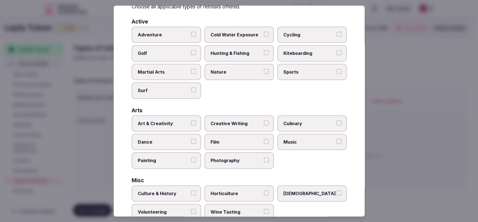
scroll to position [4, 0]
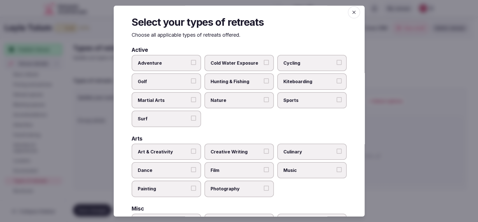
click at [246, 64] on span "Cold Water Exposure" at bounding box center [235, 63] width 51 height 6
click at [264, 64] on button "Cold Water Exposure" at bounding box center [266, 62] width 5 height 5
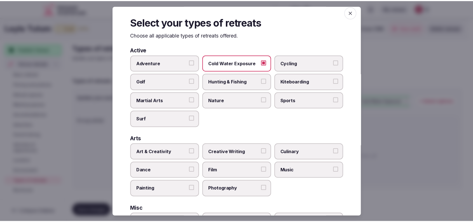
scroll to position [212, 0]
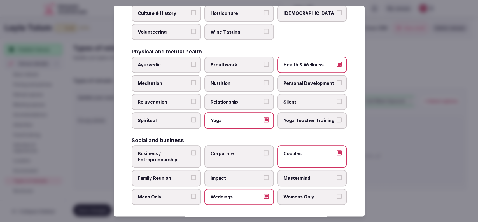
click at [420, 142] on div at bounding box center [239, 111] width 478 height 222
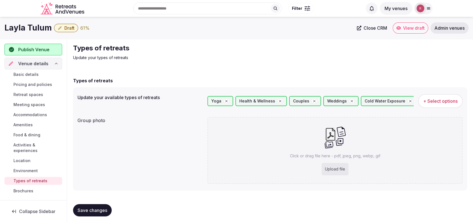
click at [105, 208] on span "Save changes" at bounding box center [93, 210] width 30 height 6
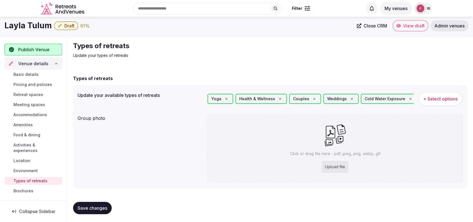
scroll to position [0, 0]
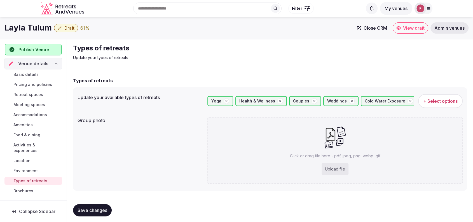
click at [46, 51] on span "Publish Venue" at bounding box center [33, 49] width 31 height 7
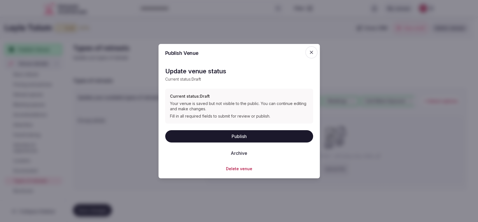
click at [222, 131] on button "Publish" at bounding box center [239, 136] width 148 height 12
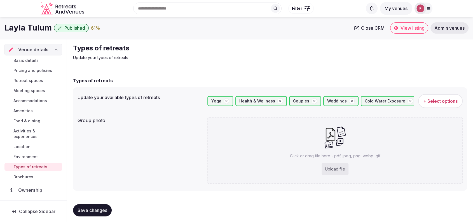
click at [30, 59] on span "Basic details" at bounding box center [25, 61] width 25 height 6
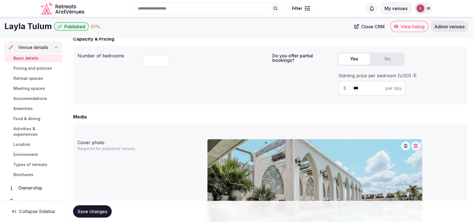
scroll to position [161, 0]
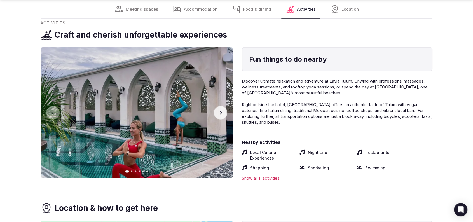
scroll to position [1155, 0]
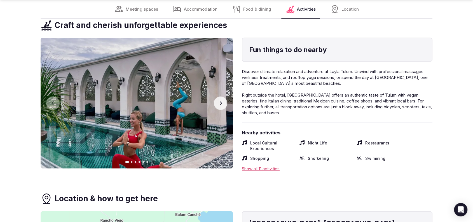
click at [225, 108] on img at bounding box center [137, 103] width 192 height 131
click at [220, 105] on icon "button" at bounding box center [220, 103] width 4 height 4
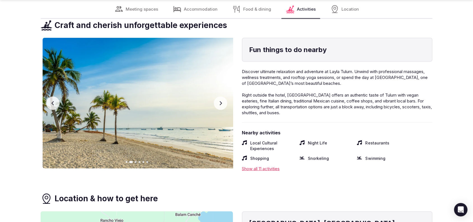
click at [220, 105] on icon "button" at bounding box center [220, 103] width 4 height 4
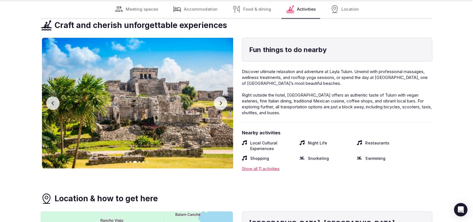
click at [220, 105] on icon "button" at bounding box center [220, 103] width 4 height 4
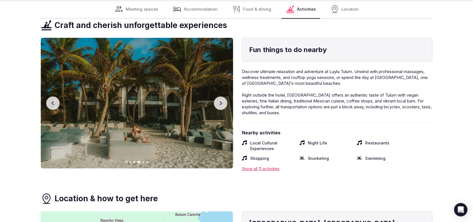
click at [220, 105] on icon "button" at bounding box center [220, 103] width 4 height 4
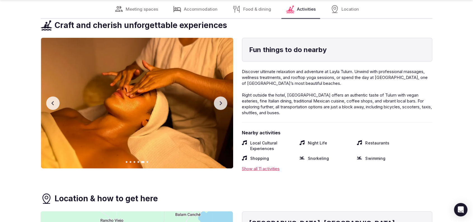
click at [220, 105] on icon "button" at bounding box center [220, 103] width 4 height 4
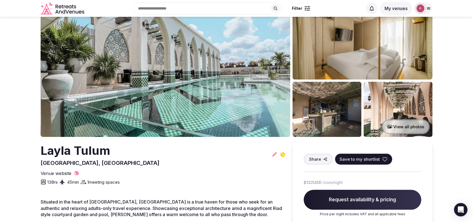
scroll to position [0, 0]
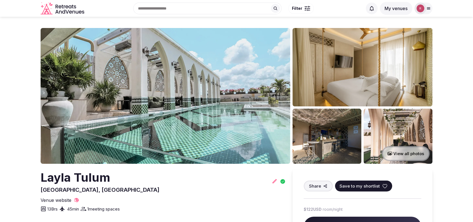
click at [415, 156] on button "View all photos" at bounding box center [406, 153] width 48 height 15
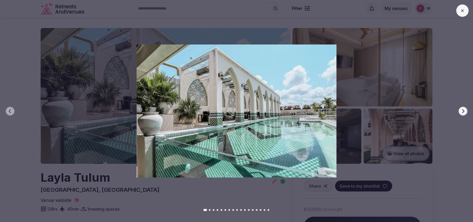
click at [467, 108] on div at bounding box center [234, 110] width 477 height 133
click at [461, 111] on icon "button" at bounding box center [463, 111] width 4 height 4
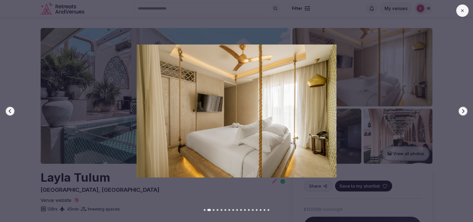
click at [461, 111] on icon "button" at bounding box center [463, 111] width 4 height 4
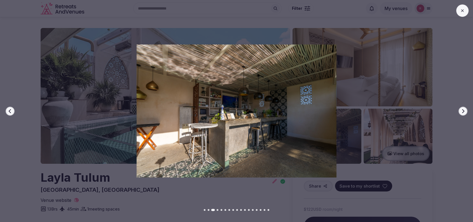
click at [461, 111] on icon "button" at bounding box center [463, 111] width 4 height 4
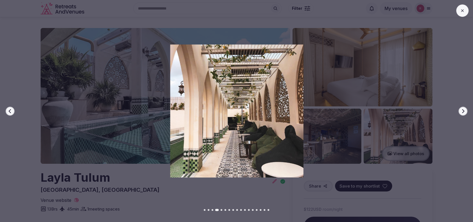
click at [461, 111] on icon "button" at bounding box center [463, 111] width 4 height 4
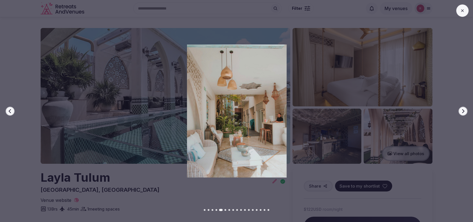
click at [461, 111] on icon "button" at bounding box center [463, 111] width 4 height 4
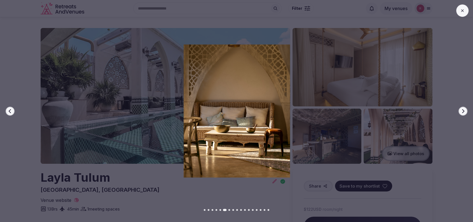
click at [461, 111] on icon "button" at bounding box center [463, 111] width 4 height 4
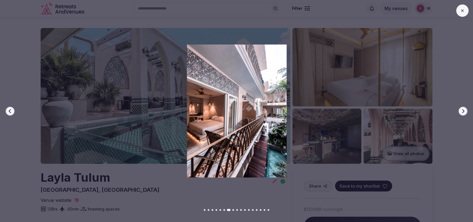
click at [461, 111] on icon "button" at bounding box center [463, 111] width 4 height 4
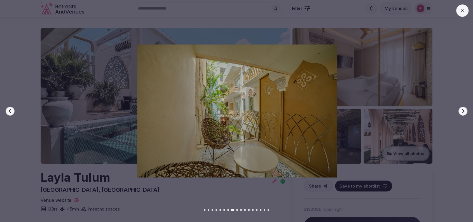
click at [461, 111] on icon "button" at bounding box center [463, 111] width 4 height 4
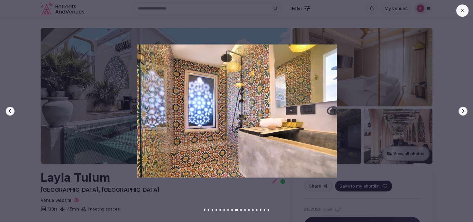
click at [461, 111] on icon "button" at bounding box center [463, 111] width 4 height 4
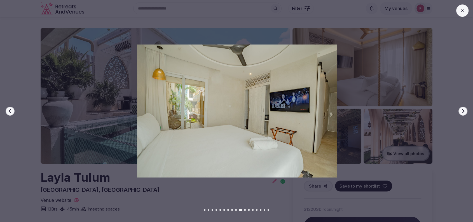
click at [461, 111] on icon "button" at bounding box center [463, 111] width 4 height 4
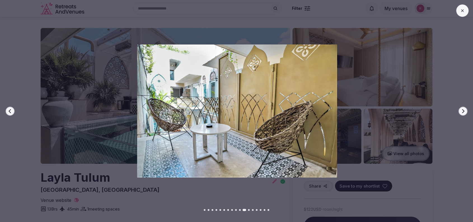
click at [461, 111] on icon "button" at bounding box center [463, 111] width 4 height 4
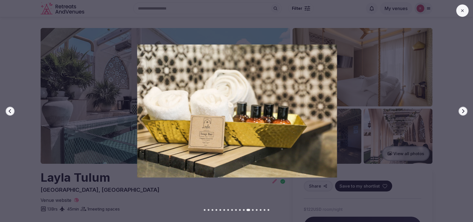
click at [461, 111] on icon "button" at bounding box center [463, 111] width 4 height 4
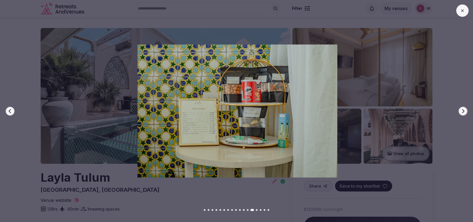
click at [461, 111] on icon "button" at bounding box center [463, 111] width 4 height 4
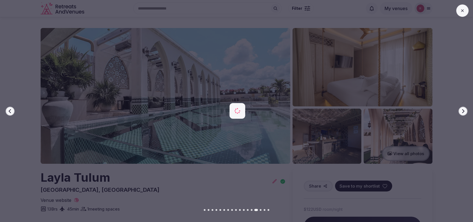
click at [461, 111] on icon "button" at bounding box center [463, 111] width 4 height 4
click at [451, 140] on div at bounding box center [235, 110] width 477 height 133
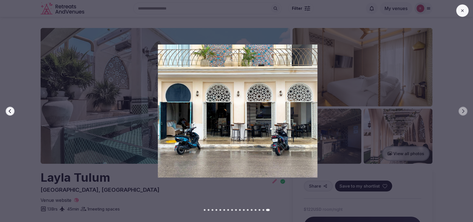
click at [456, 13] on div at bounding box center [462, 10] width 12 height 12
click at [458, 12] on button at bounding box center [462, 10] width 12 height 12
